Goal: Information Seeking & Learning: Check status

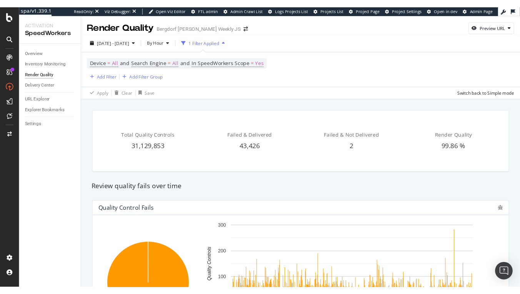
scroll to position [0, 0]
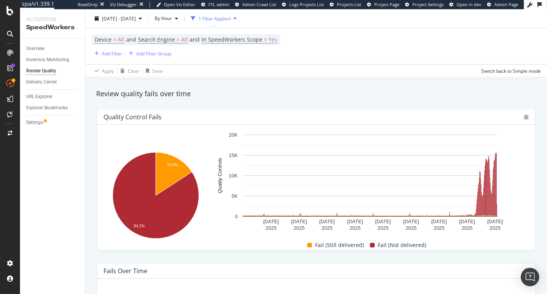
scroll to position [125, 0]
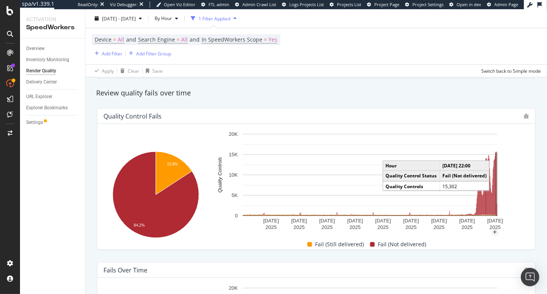
click at [495, 162] on rect "A chart." at bounding box center [496, 183] width 2 height 63
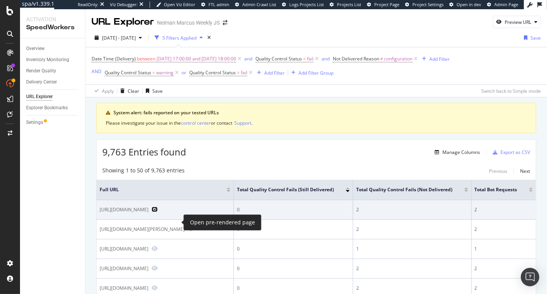
click at [158, 212] on icon "Preview https://www.neimanmarcus.com/p/lsa-grand-vodka-set-and-oak-paddle-prod2…" at bounding box center [154, 208] width 6 height 5
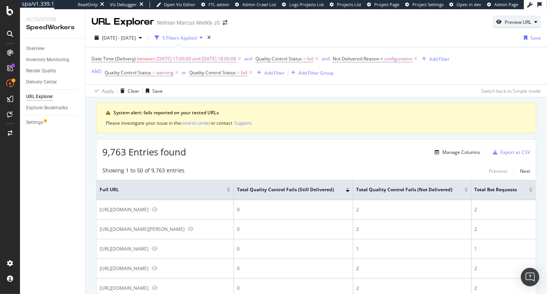
click at [521, 21] on div "Preview URL" at bounding box center [517, 22] width 27 height 7
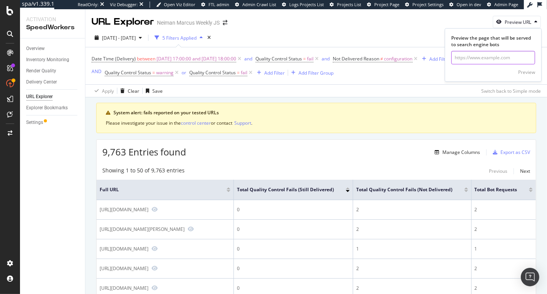
click at [496, 58] on input "url" at bounding box center [493, 57] width 84 height 13
paste input "https://www.neimanmarcus.com/p/alice-olivia-mila-eyelet-deep-v-twist-front-mini…"
type input "https://www.neimanmarcus.com/p/alice-olivia-mila-eyelet-deep-v-twist-front-mini…"
click at [522, 69] on div "Preview" at bounding box center [526, 72] width 17 height 7
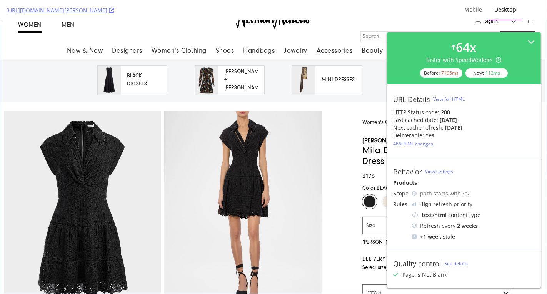
scroll to position [47, 0]
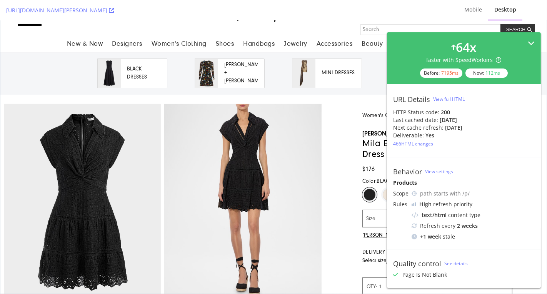
click at [459, 40] on div "64 x" at bounding box center [466, 47] width 21 height 18
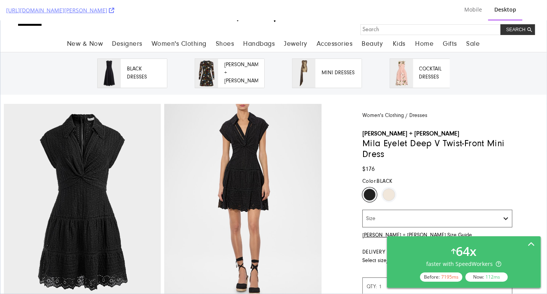
click at [514, 255] on div "64 x faster with SpeedWorkers Before: 7195 ms Now: 112 ms" at bounding box center [463, 261] width 141 height 39
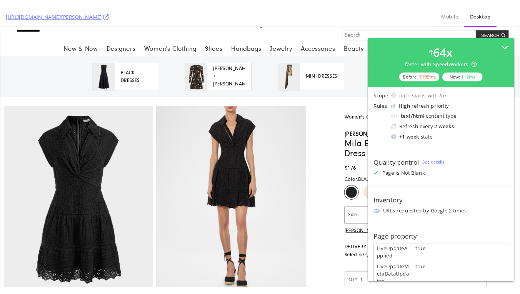
scroll to position [0, 0]
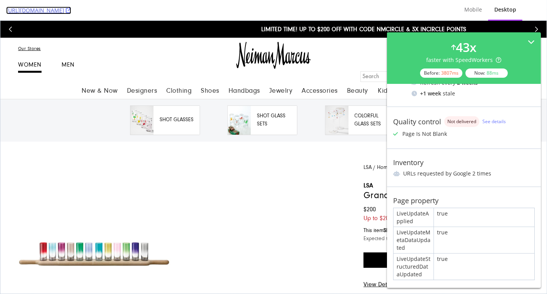
click at [71, 10] on link "[URL][DOMAIN_NAME]" at bounding box center [38, 11] width 65 height 8
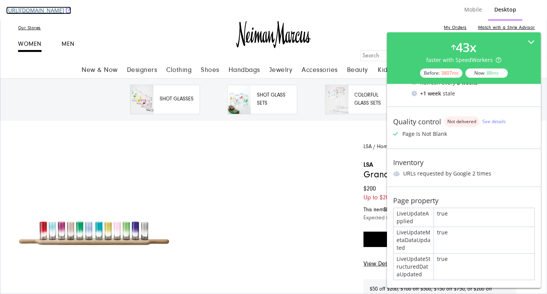
scroll to position [25, 0]
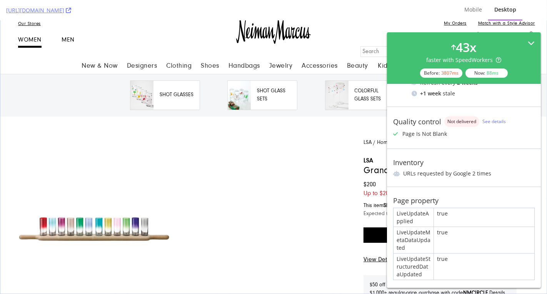
click at [529, 42] on icon at bounding box center [530, 43] width 7 height 7
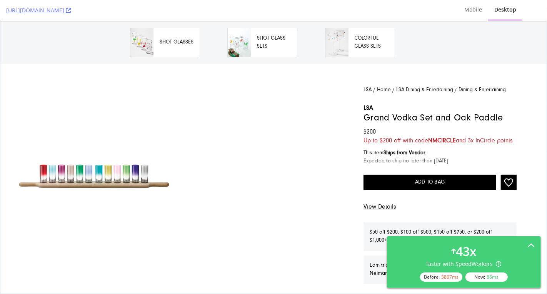
scroll to position [0, 0]
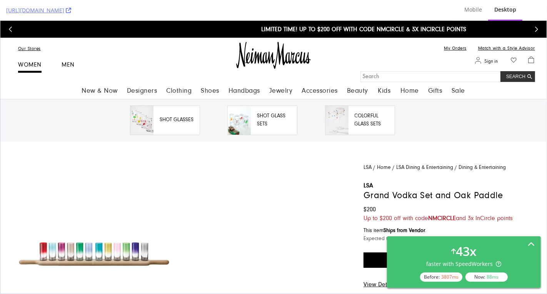
click at [486, 237] on div "43 x faster with SpeedWorkers Before: 3807 ms Now: 88 ms" at bounding box center [464, 262] width 154 height 52
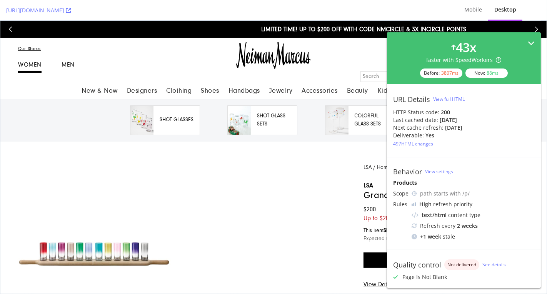
click at [530, 38] on div "43 x faster with SpeedWorkers Before: 3807 ms Now: 88 ms" at bounding box center [464, 58] width 154 height 52
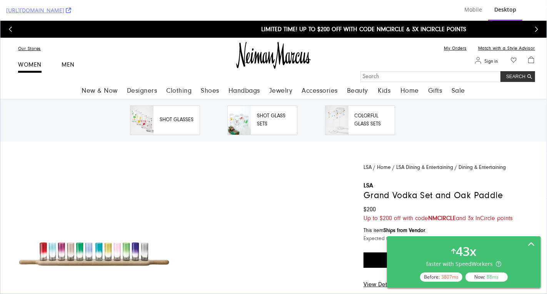
click at [485, 256] on div "43 x faster with SpeedWorkers Before: 3807 ms Now: 88 ms" at bounding box center [463, 261] width 141 height 39
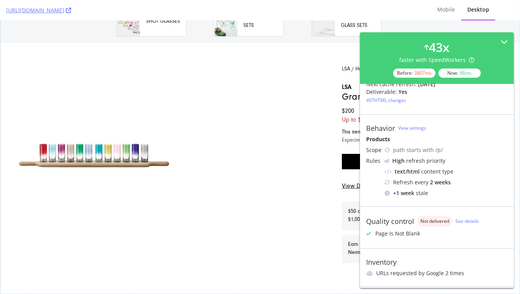
scroll to position [118, 0]
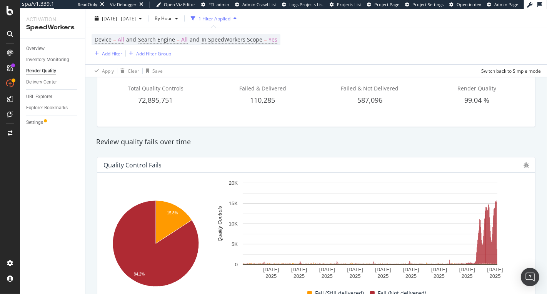
scroll to position [78, 0]
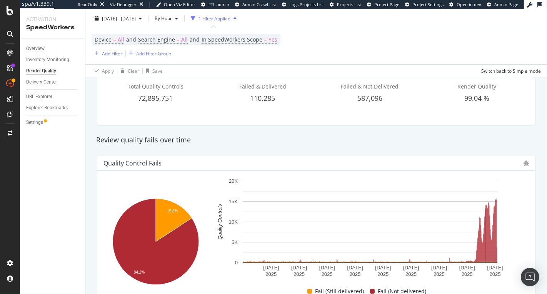
click at [455, 149] on div "Quality Control Fails Hold CMD (⌘) while clicking to filter the report. 15.8% 8…" at bounding box center [315, 226] width 447 height 154
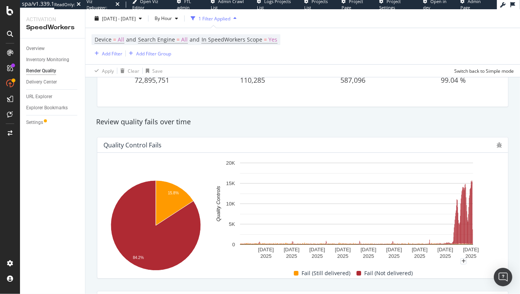
scroll to position [95, 0]
click at [172, 15] on span "By Hour" at bounding box center [161, 18] width 20 height 7
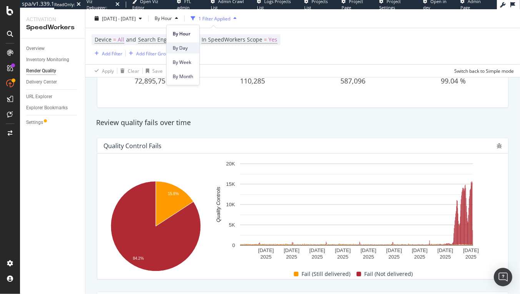
click at [190, 43] on div "By Day" at bounding box center [182, 47] width 33 height 11
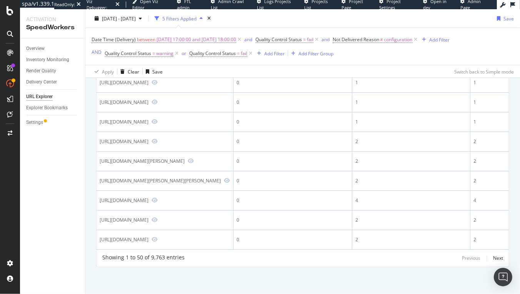
scroll to position [1612, 0]
click at [493, 257] on div "Next" at bounding box center [498, 257] width 10 height 7
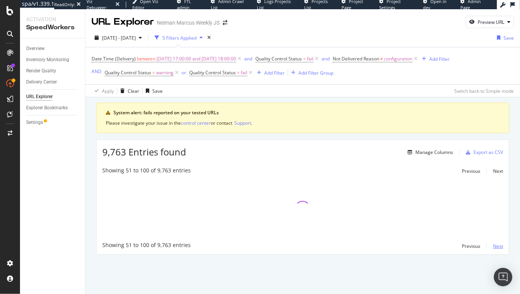
click at [499, 246] on div "Next" at bounding box center [498, 246] width 10 height 7
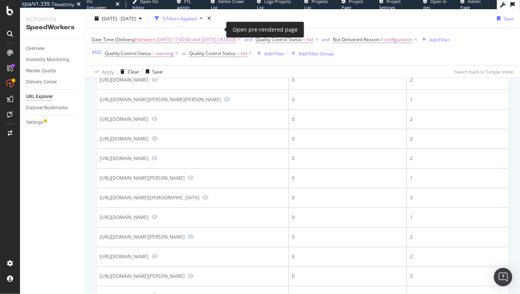
scroll to position [437, 0]
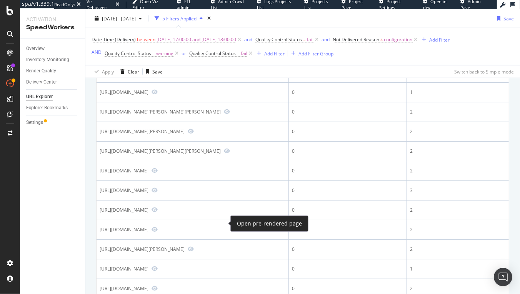
click at [194, 36] on icon "Preview https://www.neimanmarcus.com/p/paige-marlow-skimmer-flare-jeans-with-we…" at bounding box center [191, 32] width 6 height 5
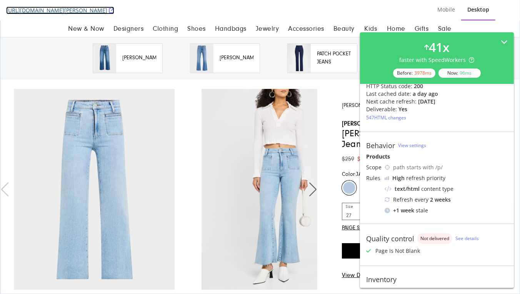
scroll to position [27, 0]
click at [114, 11] on link "[URL][DOMAIN_NAME][PERSON_NAME]" at bounding box center [60, 11] width 108 height 8
